Goal: Register for event/course

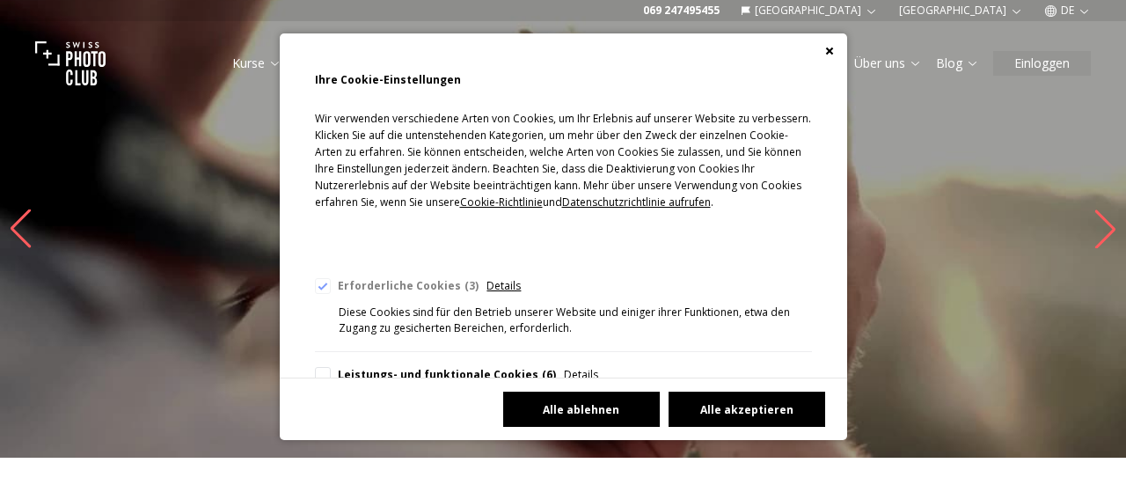
click at [596, 409] on button "Alle ablehnen" at bounding box center [581, 408] width 157 height 35
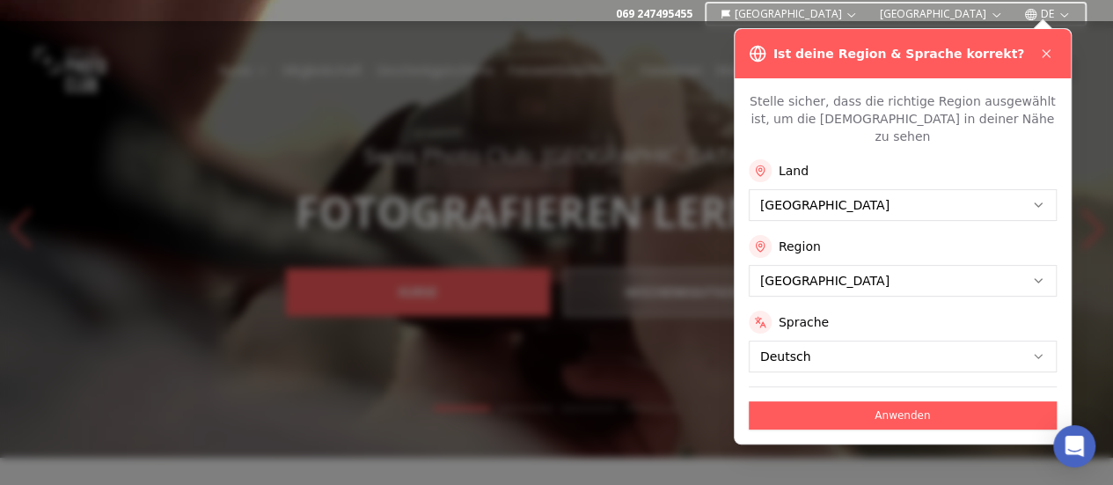
click at [869, 401] on button "Anwenden" at bounding box center [903, 415] width 308 height 28
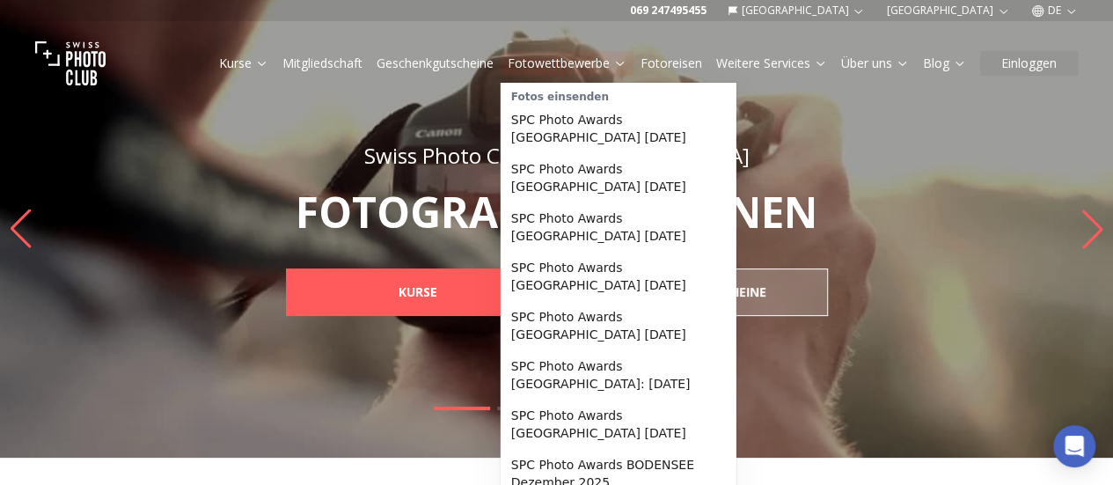
click at [553, 55] on link "Fotowettbewerbe" at bounding box center [567, 64] width 119 height 18
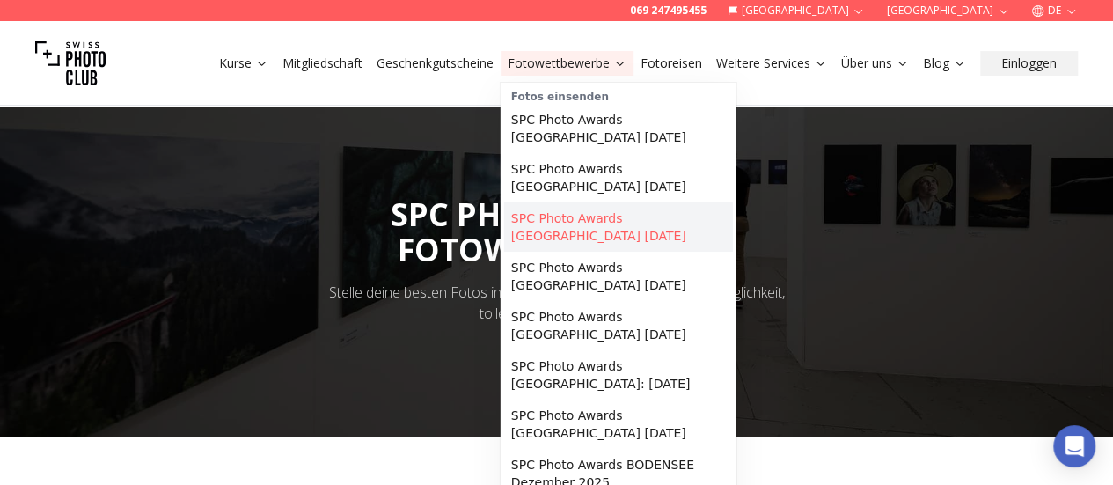
click at [588, 212] on link "SPC Photo Awards [GEOGRAPHIC_DATA] [DATE]" at bounding box center [618, 226] width 229 height 49
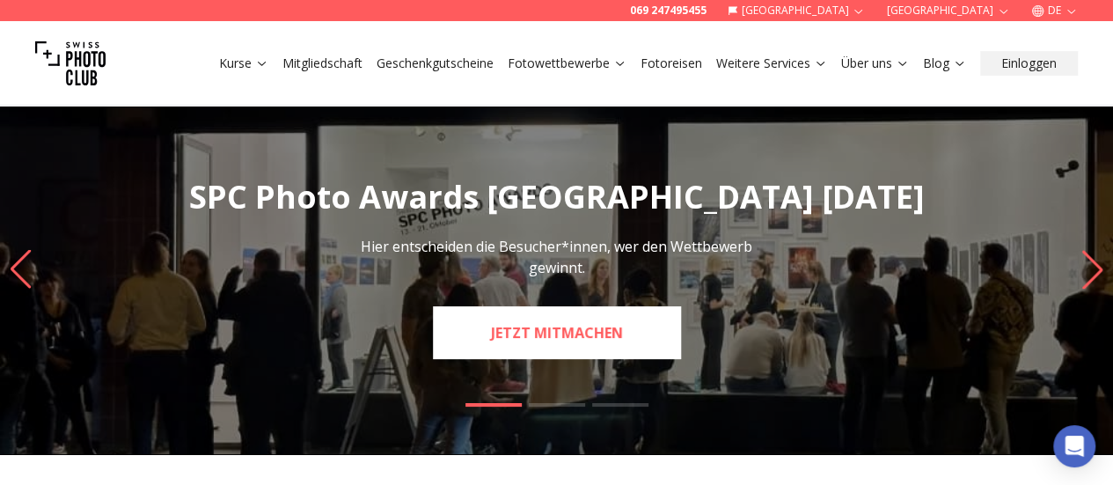
click at [564, 326] on link "JETZT MITMACHEN" at bounding box center [557, 332] width 248 height 53
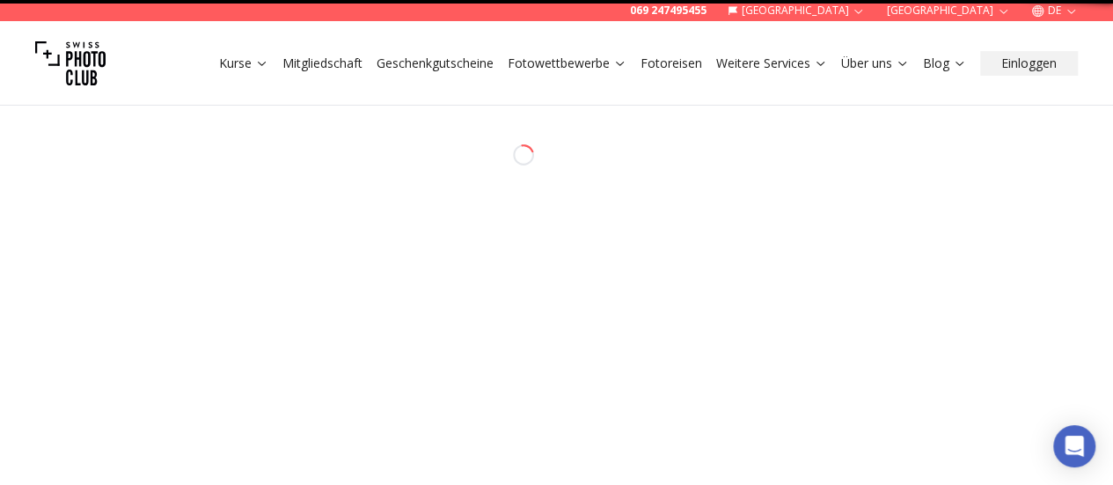
select select "*******"
